Goal: Information Seeking & Learning: Learn about a topic

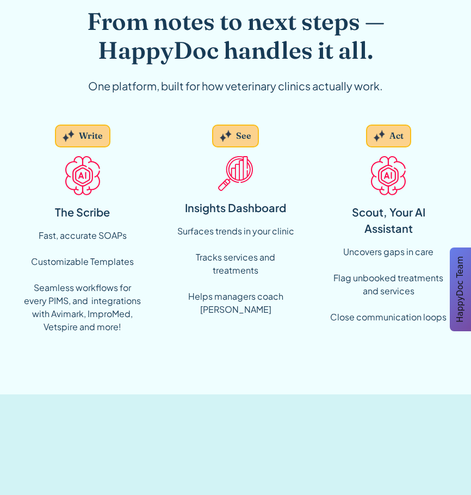
scroll to position [1089, 0]
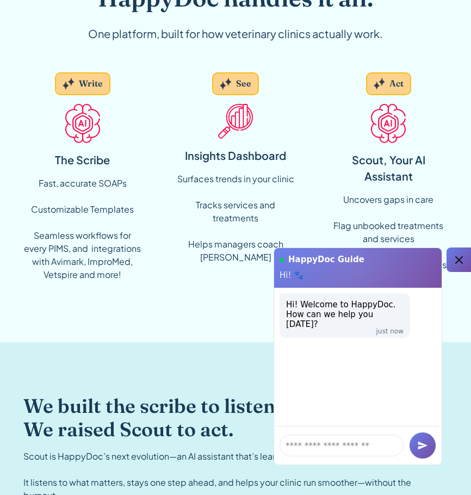
click at [445, 260] on div "Uncovers gaps in care Flag unbooked treatments and services Close communication…" at bounding box center [389, 232] width 118 height 78
click at [449, 258] on div at bounding box center [459, 260] width 24 height 24
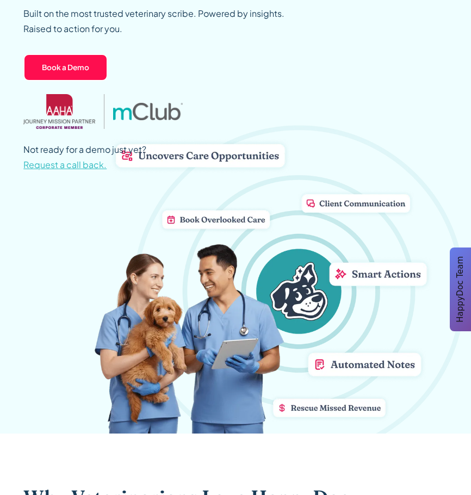
scroll to position [0, 0]
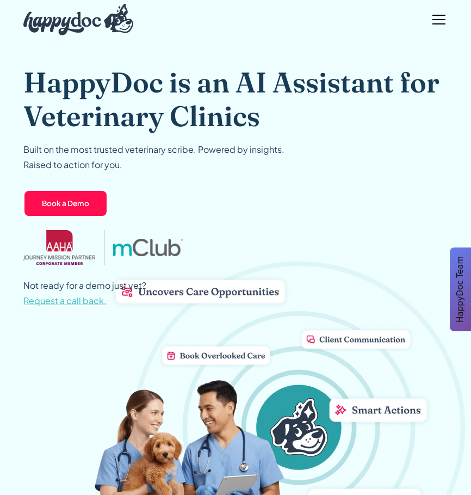
click at [434, 19] on div "menu" at bounding box center [439, 19] width 13 height 1
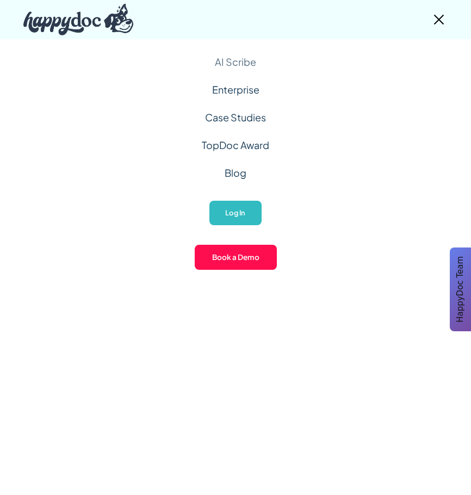
click at [232, 58] on link "AI Scribe" at bounding box center [235, 62] width 41 height 28
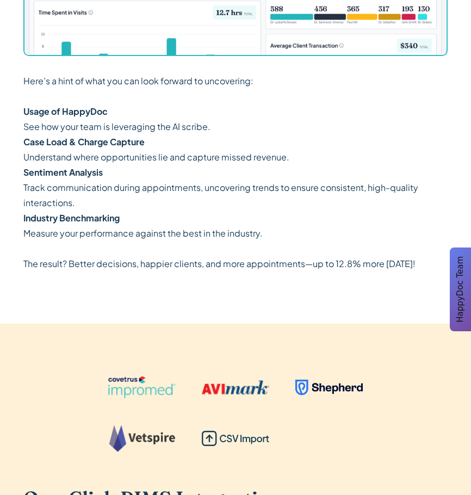
scroll to position [2228, 0]
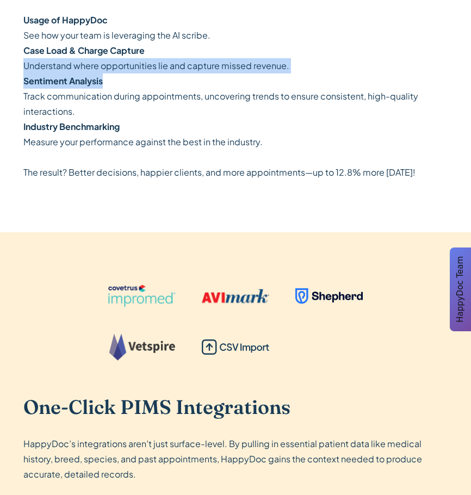
drag, startPoint x: 22, startPoint y: 63, endPoint x: 268, endPoint y: 75, distance: 246.4
click at [279, 74] on p "Here’s a hint of what you can look forward to uncovering: ‍ Usage of HappyDoc S…" at bounding box center [235, 81] width 424 height 198
click at [301, 70] on p "Here’s a hint of what you can look forward to uncovering: ‍ Usage of HappyDoc S…" at bounding box center [235, 81] width 424 height 198
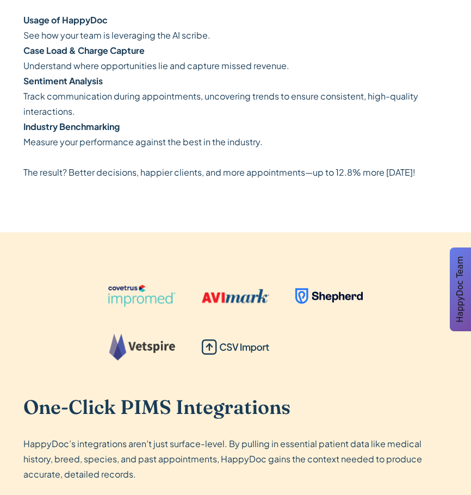
click at [251, 180] on p "Here’s a hint of what you can look forward to uncovering: ‍ Usage of HappyDoc S…" at bounding box center [235, 81] width 424 height 198
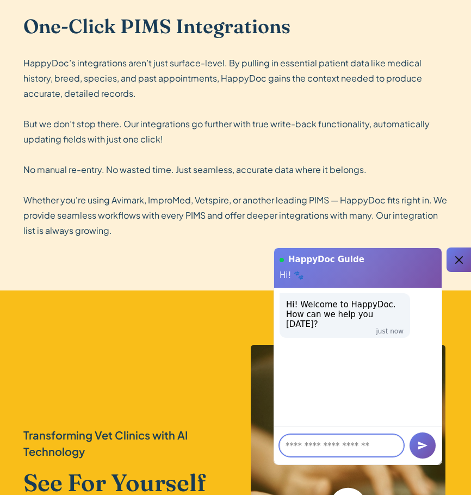
scroll to position [2175, 0]
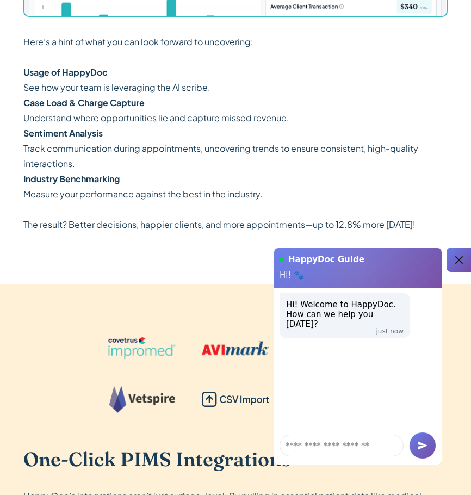
click at [440, 257] on div "HappyDoc Guide Hi! 🐾" at bounding box center [358, 268] width 168 height 40
click at [456, 259] on icon at bounding box center [459, 260] width 13 height 13
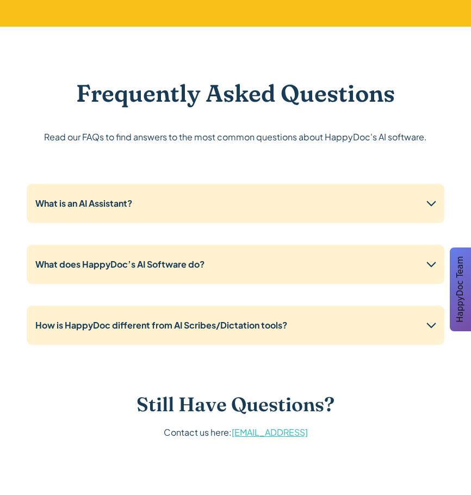
scroll to position [3316, 0]
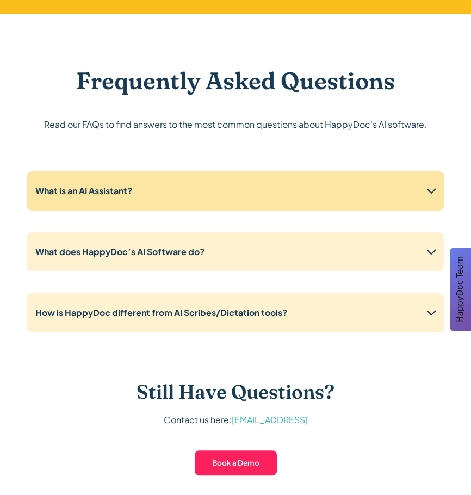
click at [173, 211] on div "What is an AI Assistant?" at bounding box center [236, 190] width 418 height 39
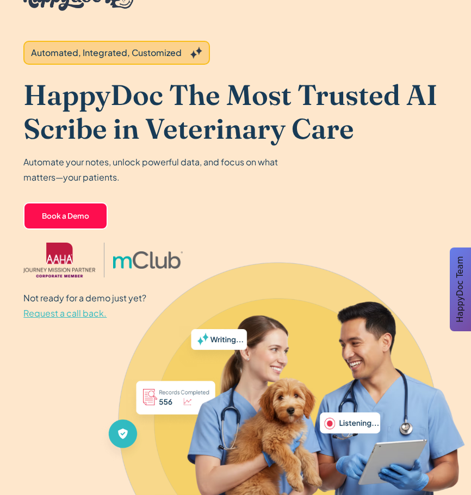
scroll to position [0, 0]
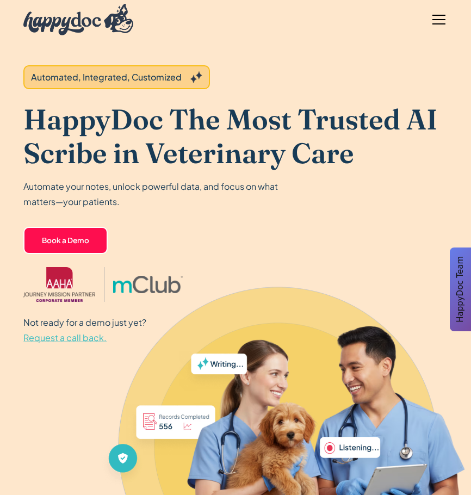
click at [434, 15] on div "menu" at bounding box center [439, 15] width 13 height 1
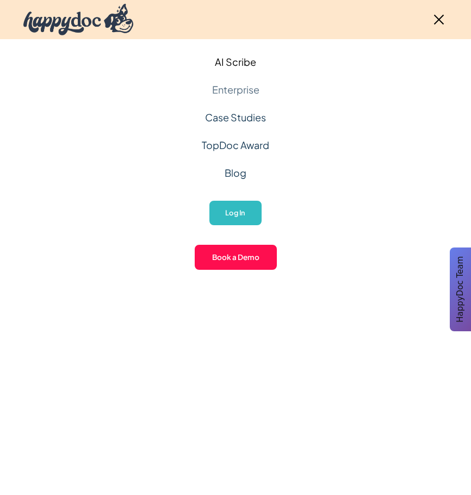
click at [223, 89] on link "Enterprise" at bounding box center [235, 90] width 47 height 28
